Goal: Task Accomplishment & Management: Manage account settings

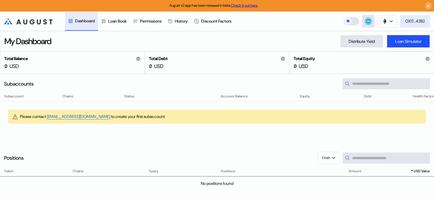
click at [414, 21] on div "0X17...4282" at bounding box center [414, 20] width 19 height 5
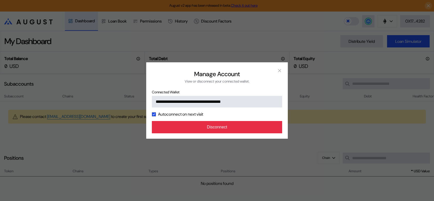
click at [230, 133] on button "Disconnect" at bounding box center [217, 127] width 130 height 12
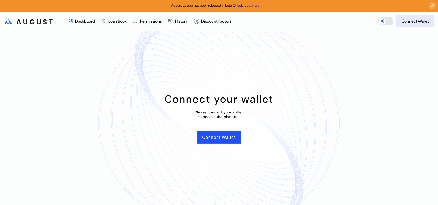
click at [413, 23] on div "Connect Wallet" at bounding box center [414, 20] width 27 height 5
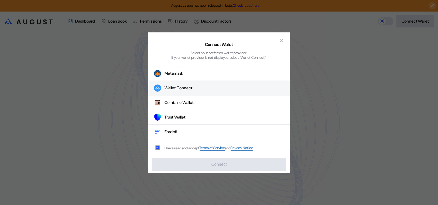
click at [187, 91] on div "Wallet Connect" at bounding box center [179, 87] width 28 height 5
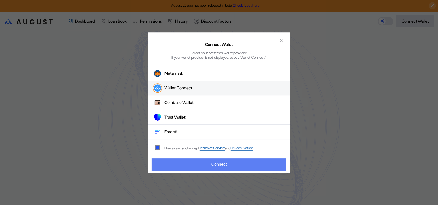
click at [209, 168] on button "Connect" at bounding box center [219, 164] width 134 height 12
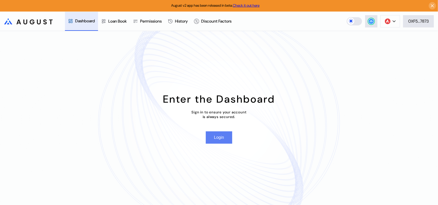
click at [216, 141] on button "Login" at bounding box center [219, 137] width 26 height 12
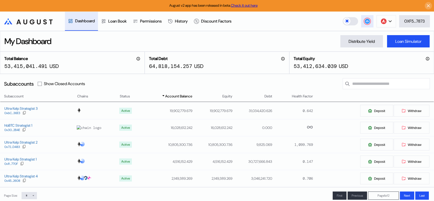
click at [365, 21] on circle at bounding box center [367, 21] width 5 height 5
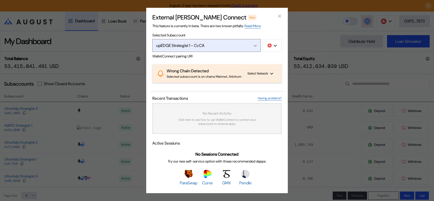
click at [255, 45] on icon "Open menu" at bounding box center [255, 46] width 3 height 2
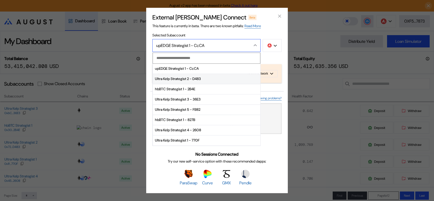
click at [189, 74] on span "Ultra Kelp Strategist 2 - D483" at bounding box center [206, 79] width 107 height 10
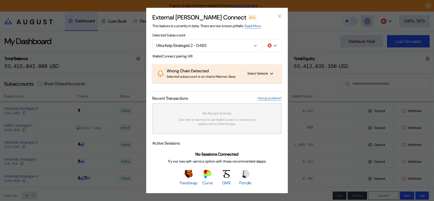
click at [274, 43] on div "modal" at bounding box center [275, 45] width 3 height 5
click at [267, 54] on button "Ethereum" at bounding box center [255, 60] width 51 height 12
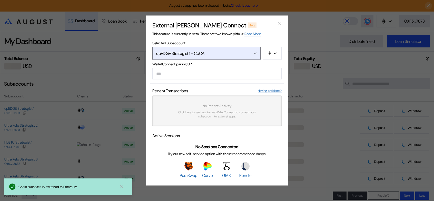
click at [256, 53] on icon "Open menu" at bounding box center [255, 53] width 3 height 1
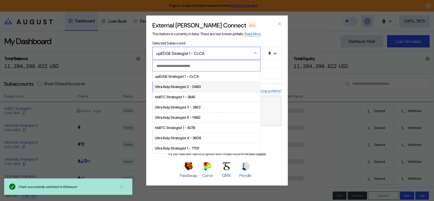
click at [180, 85] on span "Ultra Kelp Strategist 2 - D483" at bounding box center [206, 87] width 107 height 10
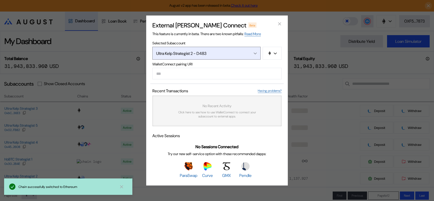
click at [256, 51] on div "Open menu" at bounding box center [254, 53] width 6 height 5
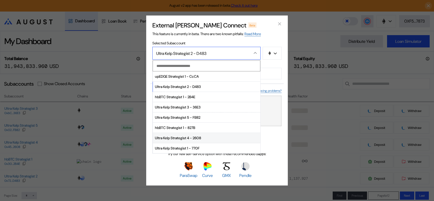
click at [182, 133] on span "Ultra Kelp Strategist 4 - 2608" at bounding box center [206, 138] width 107 height 10
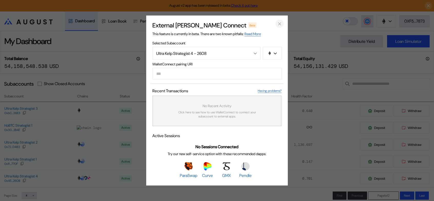
click at [280, 23] on icon "close modal" at bounding box center [279, 24] width 3 height 3
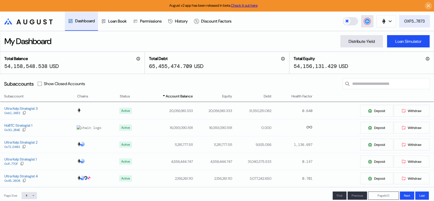
click at [412, 23] on div "0XF5...7873" at bounding box center [414, 20] width 21 height 5
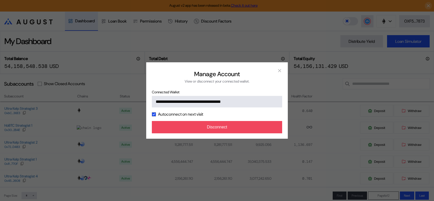
drag, startPoint x: 237, startPoint y: 134, endPoint x: 291, endPoint y: 76, distance: 79.7
click at [292, 88] on div "**********" at bounding box center [217, 100] width 434 height 201
click at [280, 68] on icon "close modal" at bounding box center [279, 70] width 5 height 5
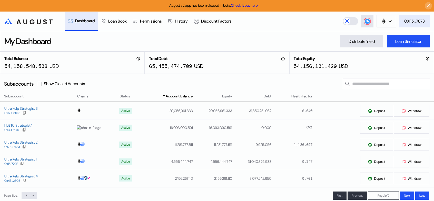
click at [415, 20] on div "0XF5...7873" at bounding box center [414, 20] width 21 height 5
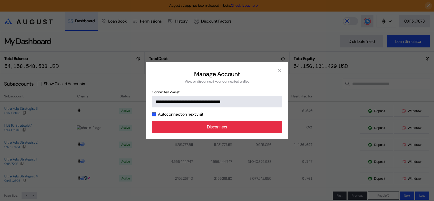
click at [220, 133] on button "Disconnect" at bounding box center [217, 127] width 130 height 12
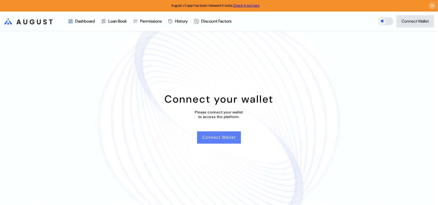
click at [222, 141] on button "Connect Wallet" at bounding box center [219, 137] width 44 height 12
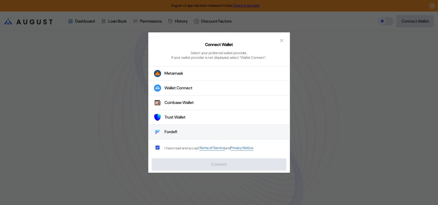
click at [170, 131] on button "Fordefi" at bounding box center [219, 132] width 142 height 15
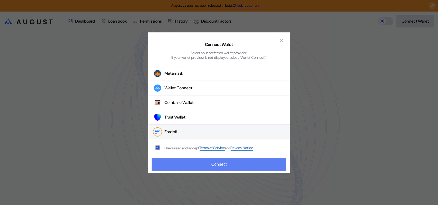
click at [212, 164] on button "Connect" at bounding box center [219, 164] width 134 height 12
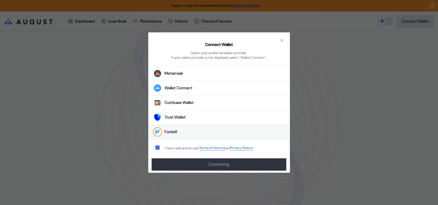
click at [183, 135] on button "Fordefi" at bounding box center [219, 132] width 142 height 15
click at [281, 39] on icon "close modal" at bounding box center [281, 40] width 5 height 5
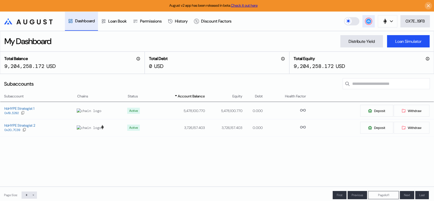
click at [369, 22] on circle at bounding box center [368, 21] width 5 height 5
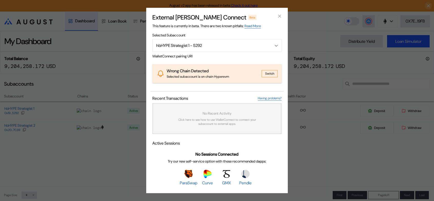
click at [269, 72] on button "Switch" at bounding box center [270, 73] width 16 height 7
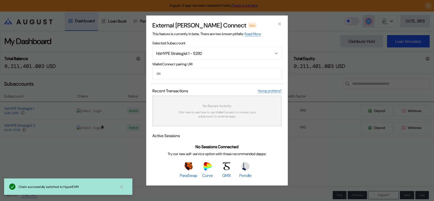
click at [121, 186] on icon at bounding box center [121, 186] width 3 height 3
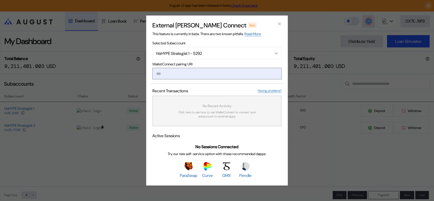
paste input "**********"
type input "**********"
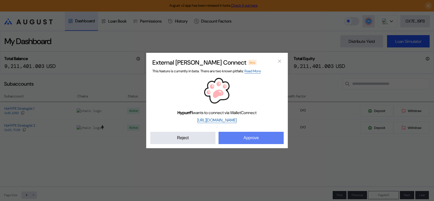
click at [252, 144] on button "Approve" at bounding box center [250, 138] width 65 height 12
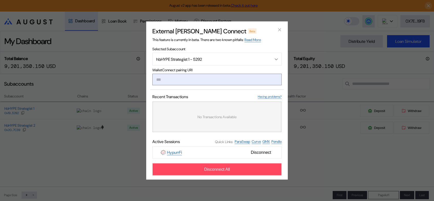
paste input "**********"
type input "**********"
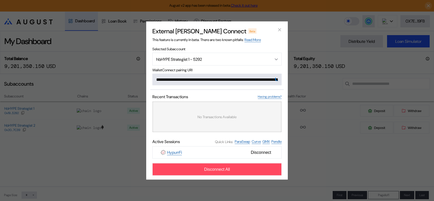
scroll to position [0, 306]
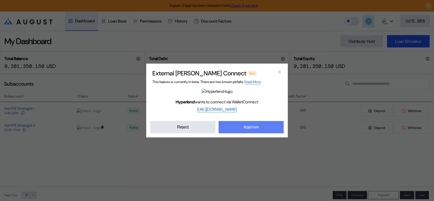
click at [245, 133] on button "Approve" at bounding box center [250, 127] width 65 height 12
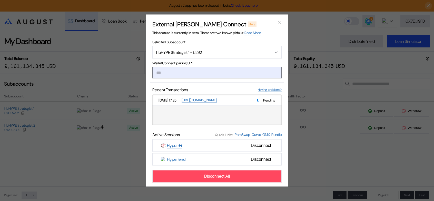
paste input "**********"
type input "**********"
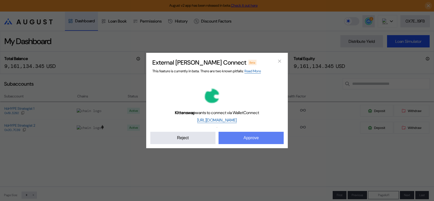
click at [247, 144] on button "Approve" at bounding box center [250, 138] width 65 height 12
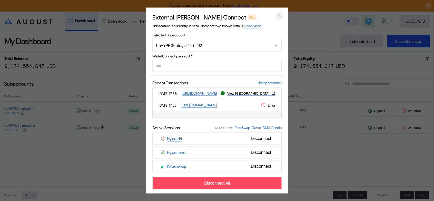
click at [279, 13] on icon "close modal" at bounding box center [279, 15] width 5 height 5
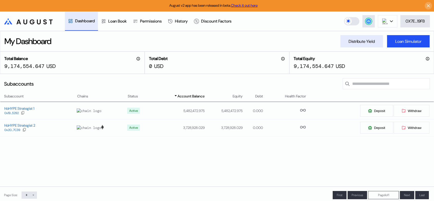
click at [355, 40] on div "Distribute Yield" at bounding box center [362, 41] width 26 height 5
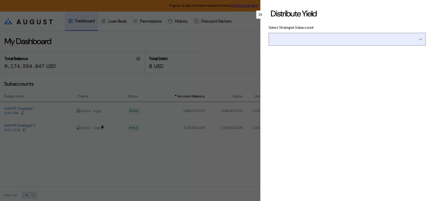
click at [334, 45] on input "Open menu" at bounding box center [344, 39] width 144 height 12
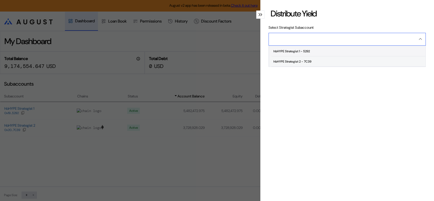
click at [299, 56] on span "hbHYPE Strategist 1 - 5292" at bounding box center [348, 51] width 154 height 10
type input "**********"
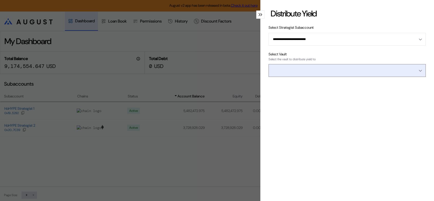
click at [308, 77] on input "Open menu" at bounding box center [344, 70] width 144 height 12
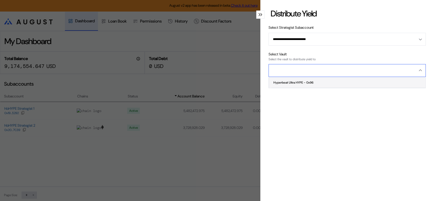
click at [304, 84] on div "Hyperbeat Ultra HYPE - 0x96" at bounding box center [293, 83] width 40 height 4
type input "**********"
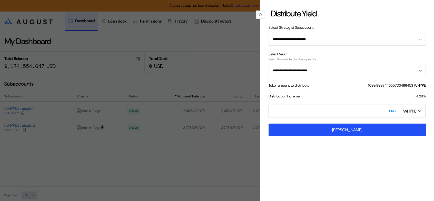
click at [363, 117] on input "*" at bounding box center [347, 111] width 157 height 13
click at [270, 117] on input "*" at bounding box center [347, 111] width 157 height 13
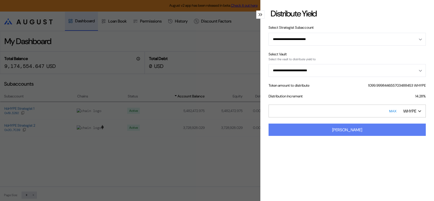
type input "*********"
click at [343, 133] on div "Load Yield" at bounding box center [347, 129] width 30 height 5
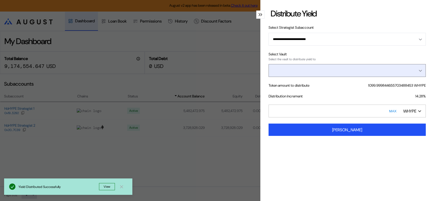
click at [331, 76] on input "Open menu" at bounding box center [344, 70] width 144 height 12
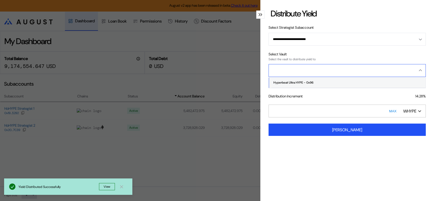
click at [331, 76] on input "Close menu" at bounding box center [344, 70] width 144 height 12
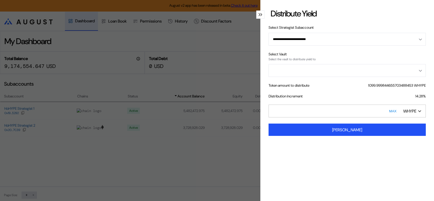
type input "**********"
click at [260, 16] on icon "modal" at bounding box center [261, 14] width 2 height 3
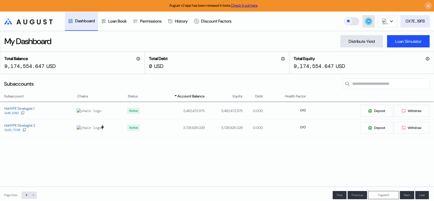
click at [419, 21] on div "0X7E...19FB" at bounding box center [414, 20] width 19 height 5
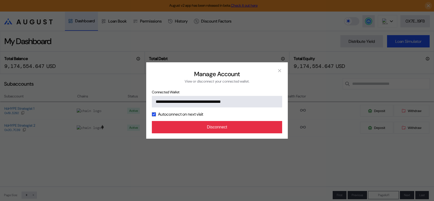
drag, startPoint x: 237, startPoint y: 136, endPoint x: 221, endPoint y: 136, distance: 16.4
click at [221, 133] on button "Disconnect" at bounding box center [217, 127] width 130 height 12
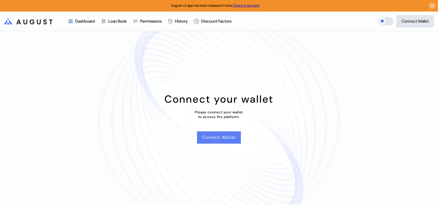
click at [216, 144] on button "Connect Wallet" at bounding box center [219, 137] width 44 height 12
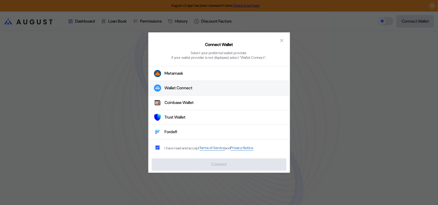
click at [176, 91] on div "Wallet Connect" at bounding box center [179, 87] width 28 height 5
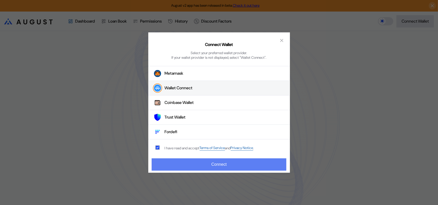
click at [204, 167] on button "Connect" at bounding box center [219, 164] width 134 height 12
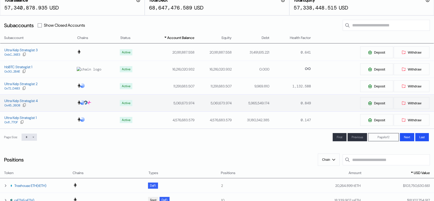
scroll to position [51, 0]
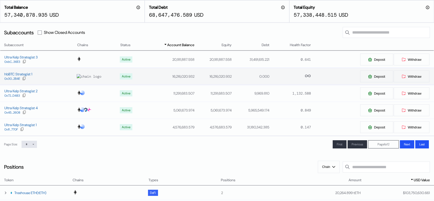
click at [50, 81] on div "hbBTC Strategist 1 0x30...2B4E" at bounding box center [38, 76] width 76 height 9
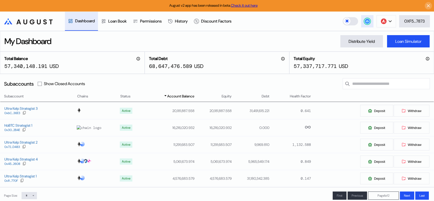
click at [367, 21] on circle at bounding box center [367, 21] width 5 height 5
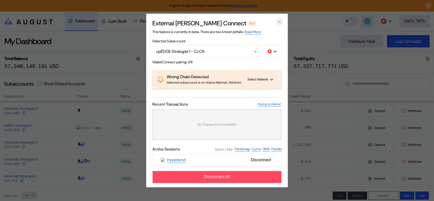
click at [280, 19] on icon "close modal" at bounding box center [279, 21] width 5 height 5
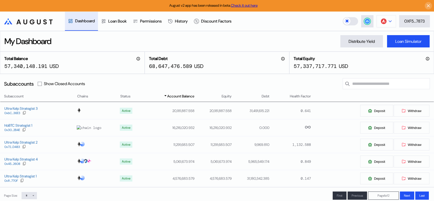
click at [390, 22] on icon at bounding box center [390, 21] width 3 height 1
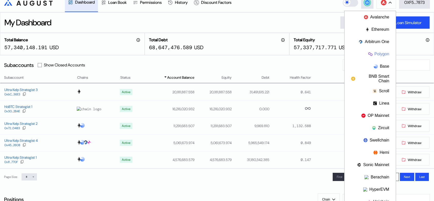
scroll to position [26, 0]
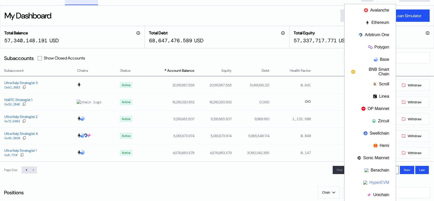
click at [379, 183] on button "HyperEVM" at bounding box center [369, 182] width 51 height 12
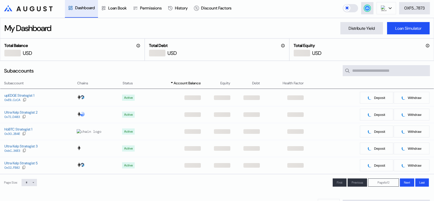
scroll to position [0, 0]
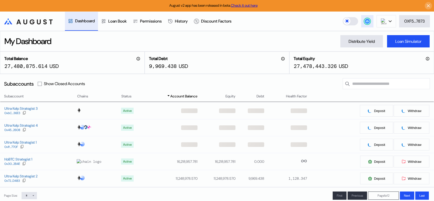
click at [367, 22] on circle at bounding box center [367, 21] width 5 height 5
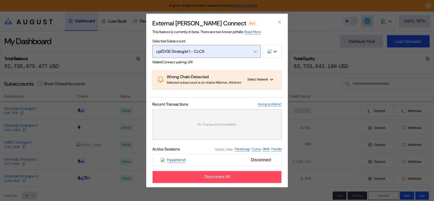
click at [255, 49] on div "Open menu" at bounding box center [254, 51] width 6 height 5
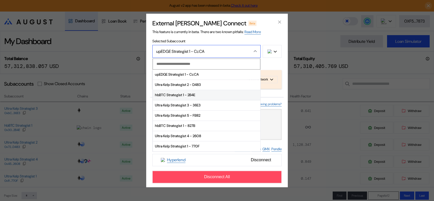
click at [174, 91] on span "hbBTC Strategist 1 - 2B4E" at bounding box center [206, 95] width 107 height 10
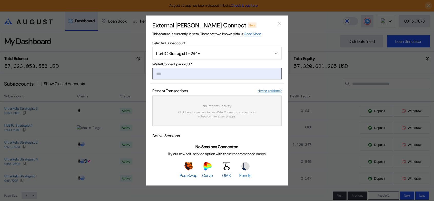
paste input "**********"
type input "**********"
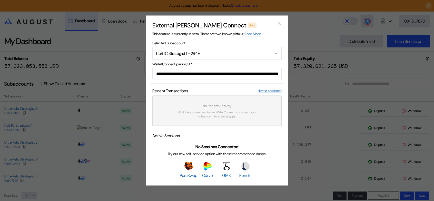
scroll to position [0, 302]
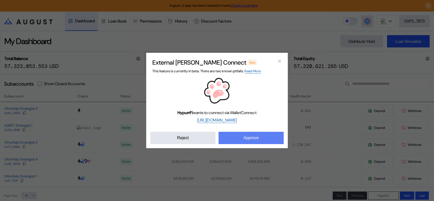
click at [248, 143] on button "Approve" at bounding box center [250, 138] width 65 height 12
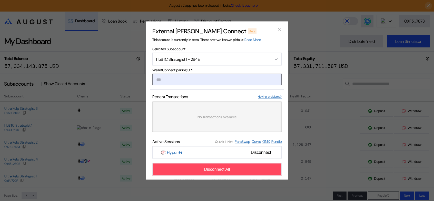
paste input "**********"
type input "**********"
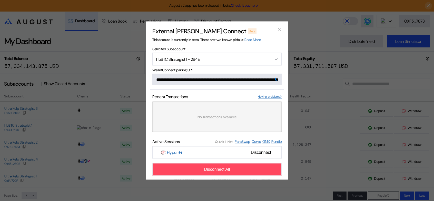
scroll to position [0, 304]
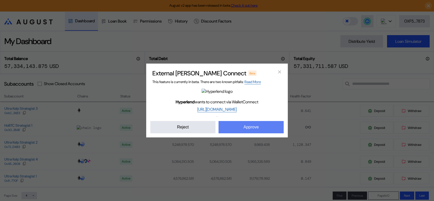
click at [245, 133] on button "Approve" at bounding box center [250, 127] width 65 height 12
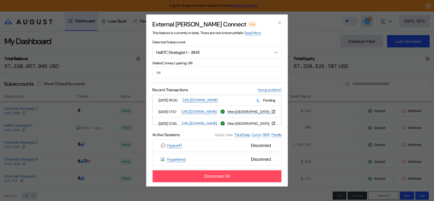
click at [261, 103] on div "Pending" at bounding box center [266, 100] width 18 height 5
click at [279, 20] on icon "close modal" at bounding box center [279, 22] width 5 height 5
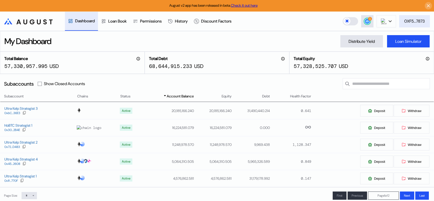
click at [415, 22] on div "0XF5...7873" at bounding box center [414, 20] width 21 height 5
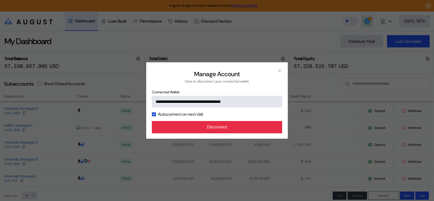
click at [238, 133] on button "Disconnect" at bounding box center [217, 127] width 130 height 12
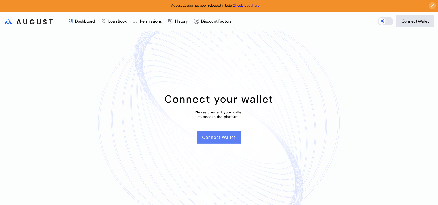
click at [228, 141] on button "Connect Wallet" at bounding box center [219, 137] width 44 height 12
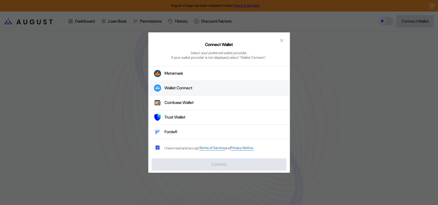
click at [188, 91] on div "Wallet Connect" at bounding box center [179, 87] width 28 height 5
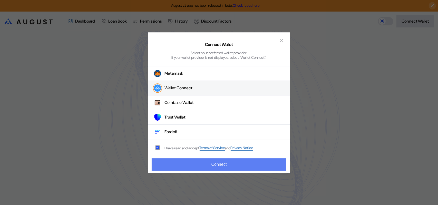
click at [212, 166] on button "Connect" at bounding box center [219, 164] width 134 height 12
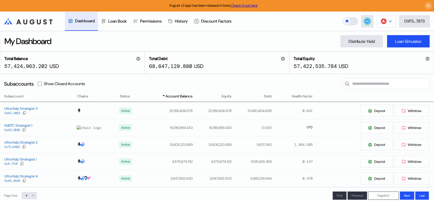
click at [390, 21] on icon at bounding box center [390, 21] width 3 height 2
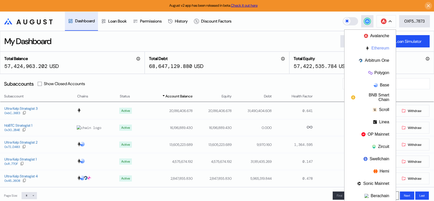
click at [374, 48] on button "Ethereum" at bounding box center [369, 48] width 51 height 12
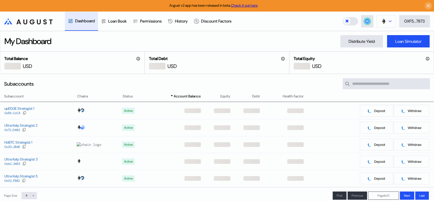
click at [389, 22] on icon at bounding box center [390, 21] width 3 height 2
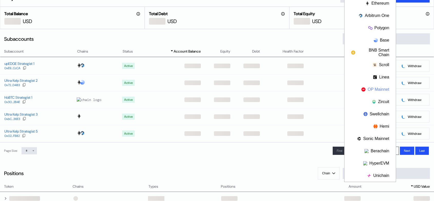
scroll to position [103, 0]
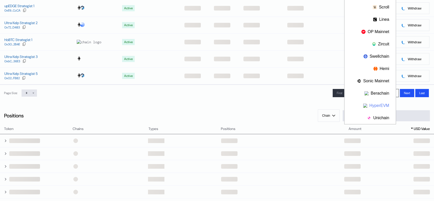
click at [382, 104] on button "HyperEVM" at bounding box center [369, 106] width 51 height 12
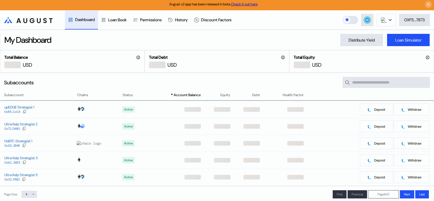
scroll to position [0, 0]
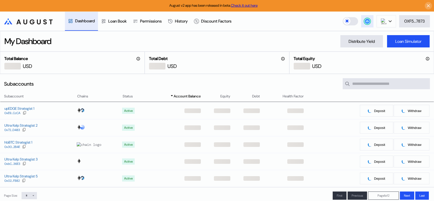
click at [369, 22] on circle at bounding box center [367, 21] width 5 height 5
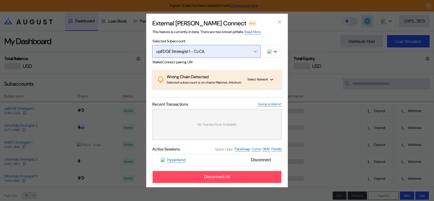
click at [229, 49] on div "upEDGE Strategist 1 - CcCA" at bounding box center [201, 51] width 90 height 5
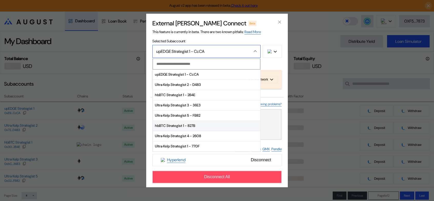
click at [168, 123] on span "hbBTC Strategist 1 - 827B" at bounding box center [206, 126] width 107 height 10
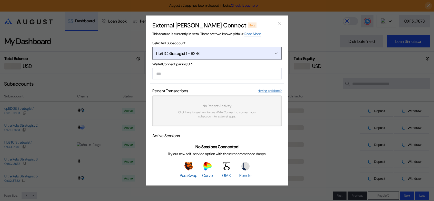
click at [220, 51] on div "hbBTC Strategist 1 - 827B" at bounding box center [210, 53] width 108 height 5
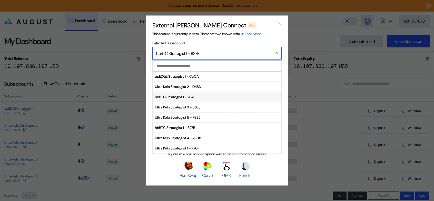
click at [187, 94] on span "hbBTC Strategist 1 - 2B4E" at bounding box center [217, 97] width 128 height 10
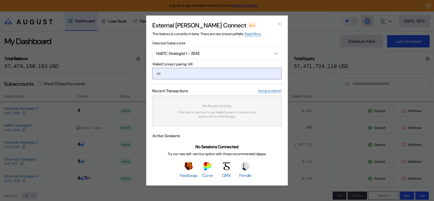
paste input "**********"
type input "**********"
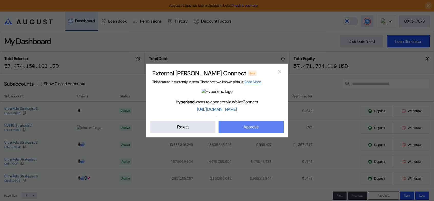
click at [266, 133] on button "Approve" at bounding box center [250, 127] width 65 height 12
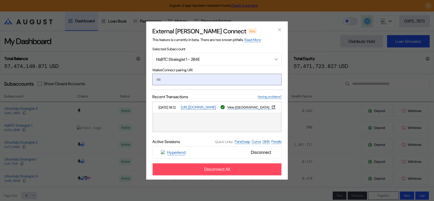
paste input "**********"
type input "**********"
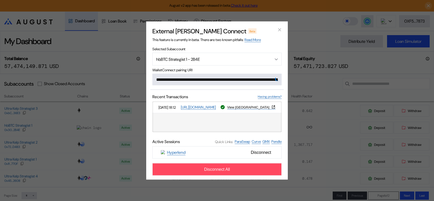
scroll to position [0, 310]
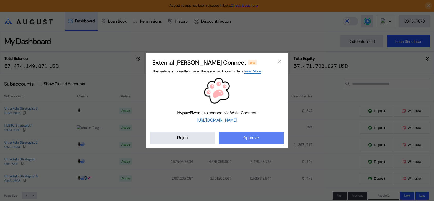
click at [252, 144] on button "Approve" at bounding box center [250, 138] width 65 height 12
